Goal: Book appointment/travel/reservation

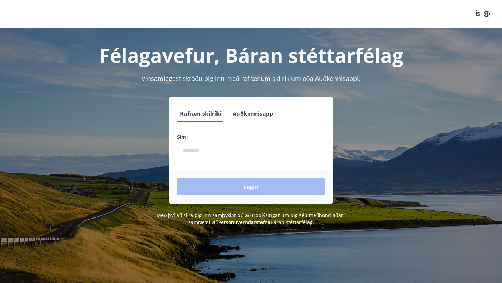
click at [189, 152] on input "phone" at bounding box center [251, 150] width 148 height 17
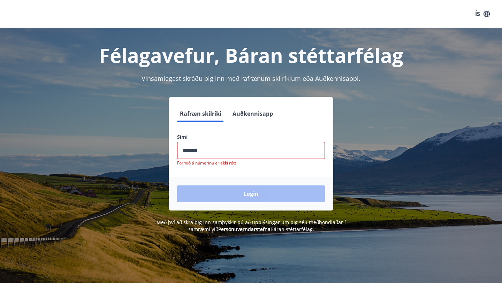
click at [209, 184] on div "Login" at bounding box center [251, 193] width 165 height 33
click at [214, 196] on div "Login" at bounding box center [251, 193] width 165 height 33
click at [213, 151] on input "phone" at bounding box center [251, 150] width 148 height 17
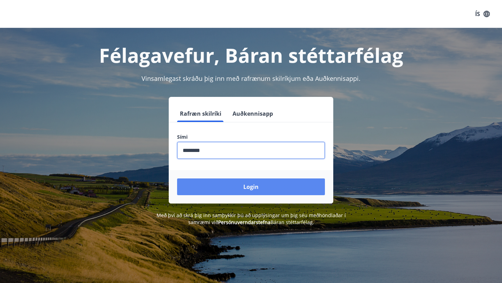
type input "********"
click at [213, 191] on button "Login" at bounding box center [251, 186] width 148 height 17
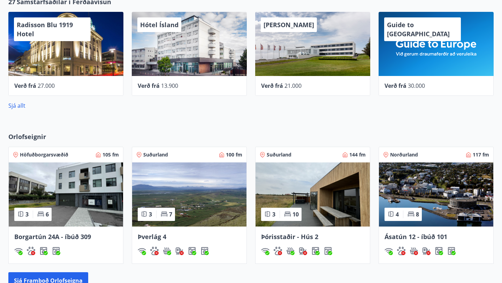
scroll to position [387, 0]
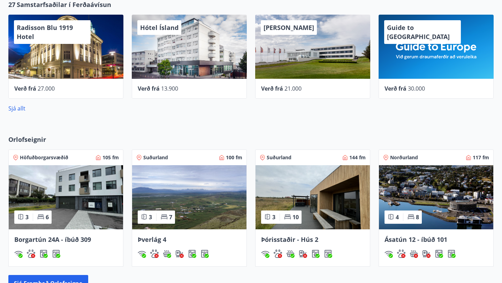
click at [197, 185] on img at bounding box center [189, 197] width 114 height 64
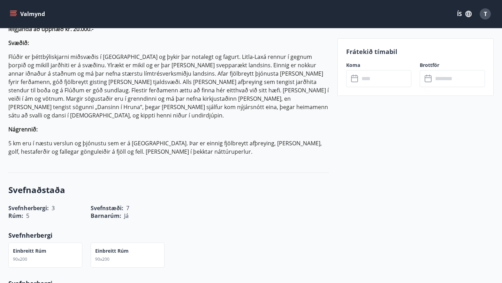
scroll to position [476, 0]
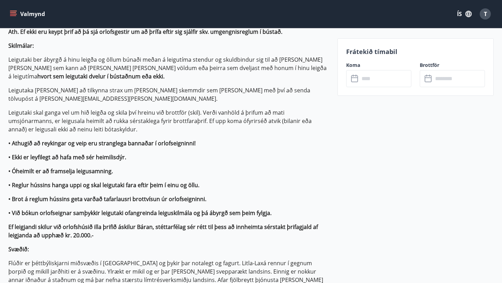
click at [372, 78] on input "text" at bounding box center [385, 78] width 52 height 17
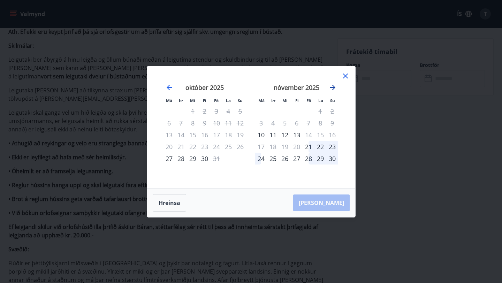
click at [331, 90] on icon "Move forward to switch to the next month." at bounding box center [332, 87] width 8 height 8
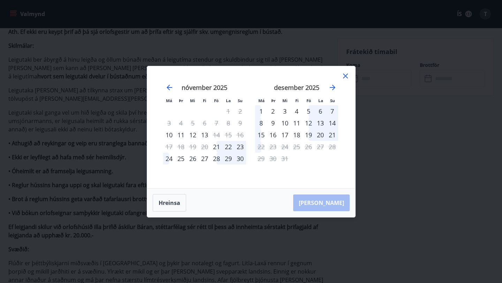
click at [345, 81] on div at bounding box center [345, 77] width 8 height 10
click at [348, 78] on icon at bounding box center [345, 76] width 8 height 8
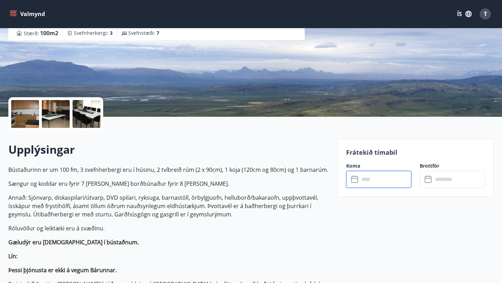
scroll to position [63, 0]
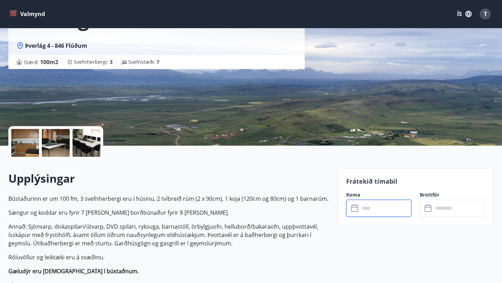
click at [27, 147] on div at bounding box center [25, 143] width 28 height 28
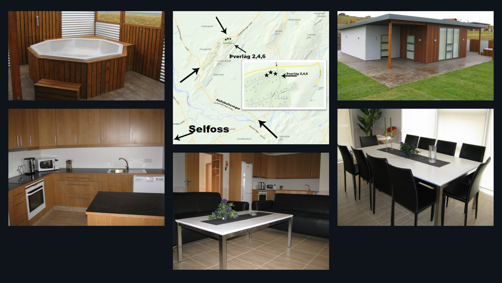
scroll to position [18, 0]
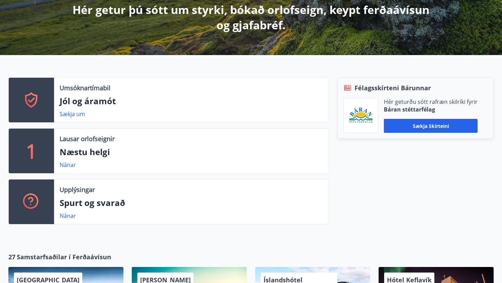
scroll to position [132, 0]
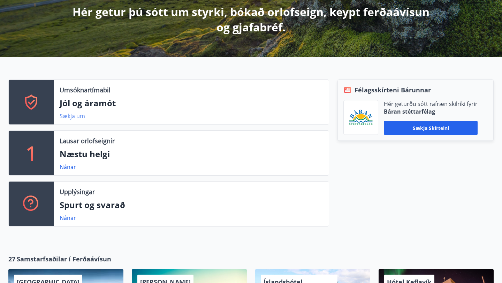
click at [73, 116] on link "Sækja um" at bounding box center [72, 116] width 25 height 8
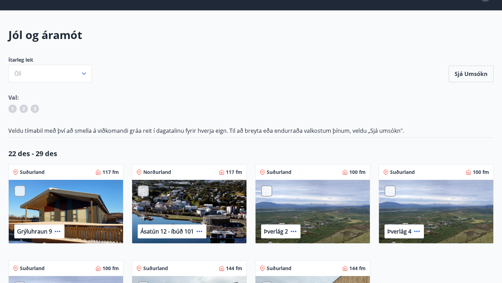
scroll to position [16, 0]
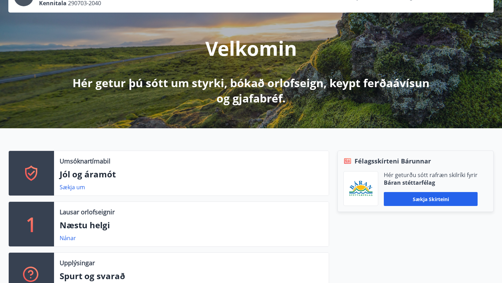
scroll to position [60, 0]
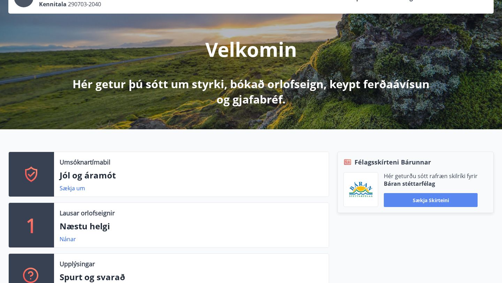
click at [463, 201] on button "Sækja skírteini" at bounding box center [431, 200] width 94 height 14
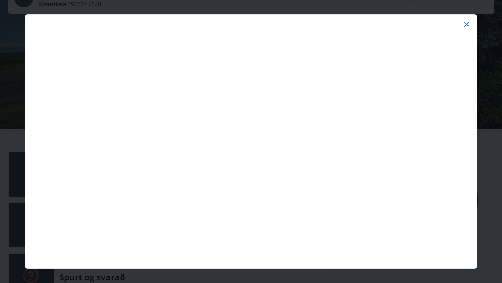
click at [467, 23] on icon at bounding box center [467, 24] width 8 height 8
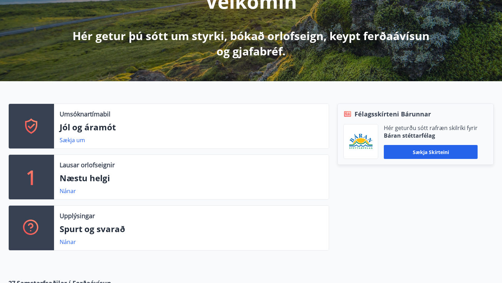
scroll to position [116, 0]
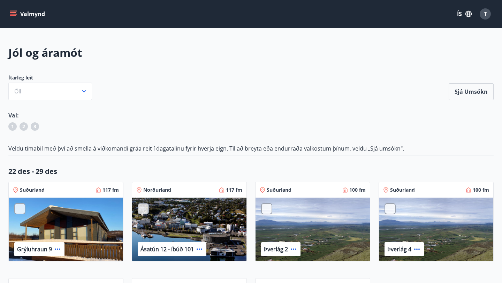
scroll to position [116, 0]
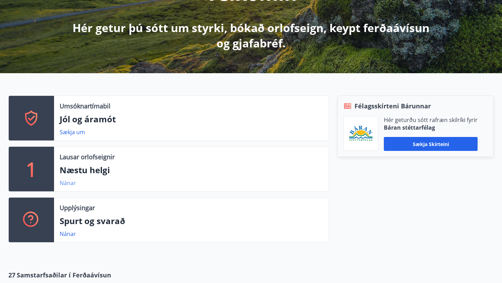
click at [68, 184] on link "Nánar" at bounding box center [68, 183] width 16 height 8
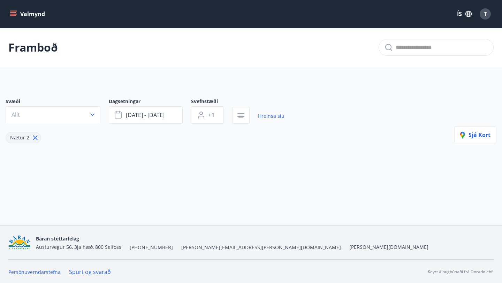
type input "*"
